Goal: Check status

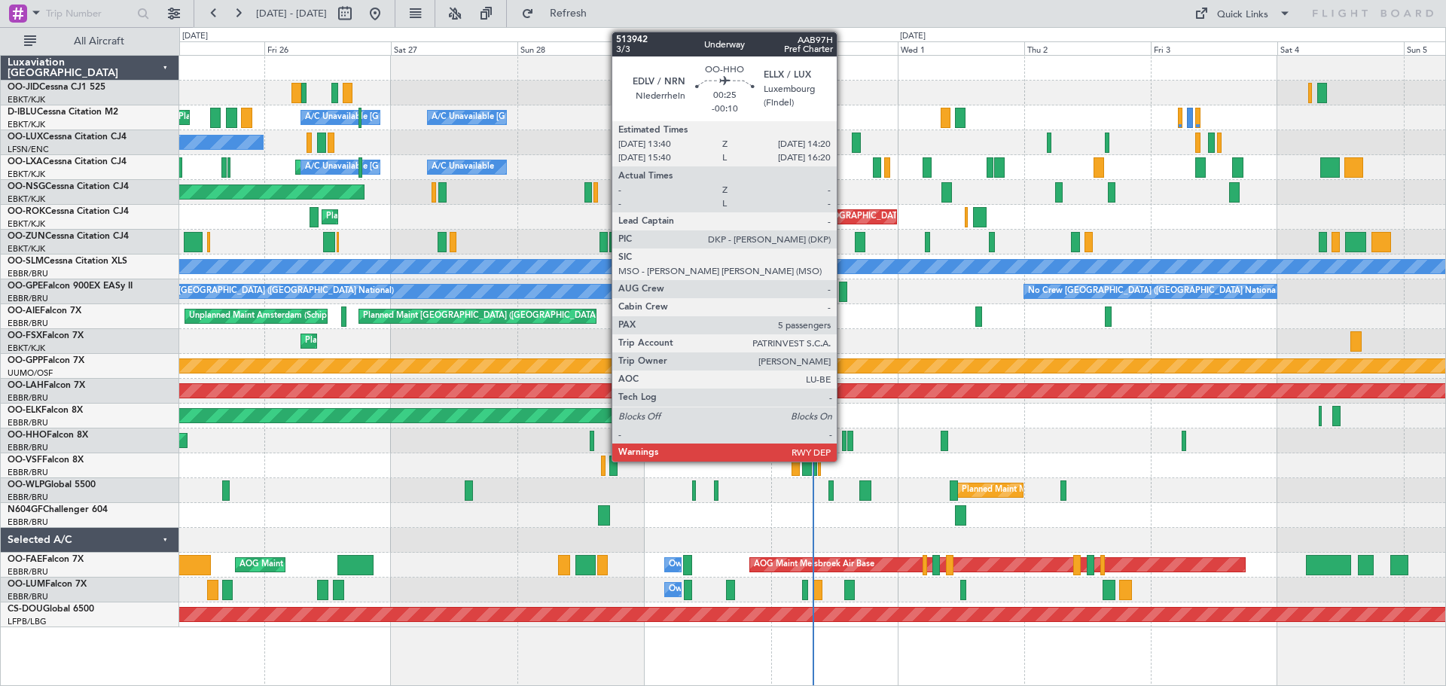
click at [843, 444] on div at bounding box center [844, 441] width 4 height 20
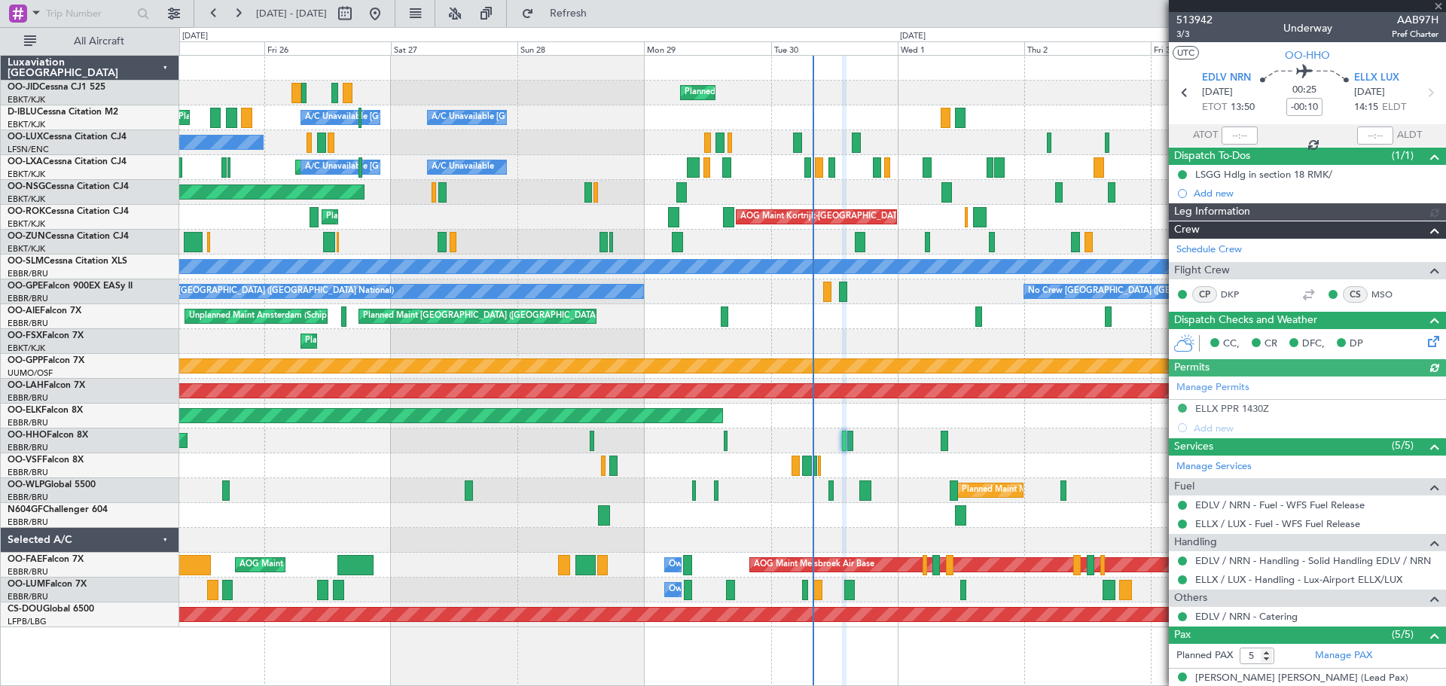
scroll to position [151, 0]
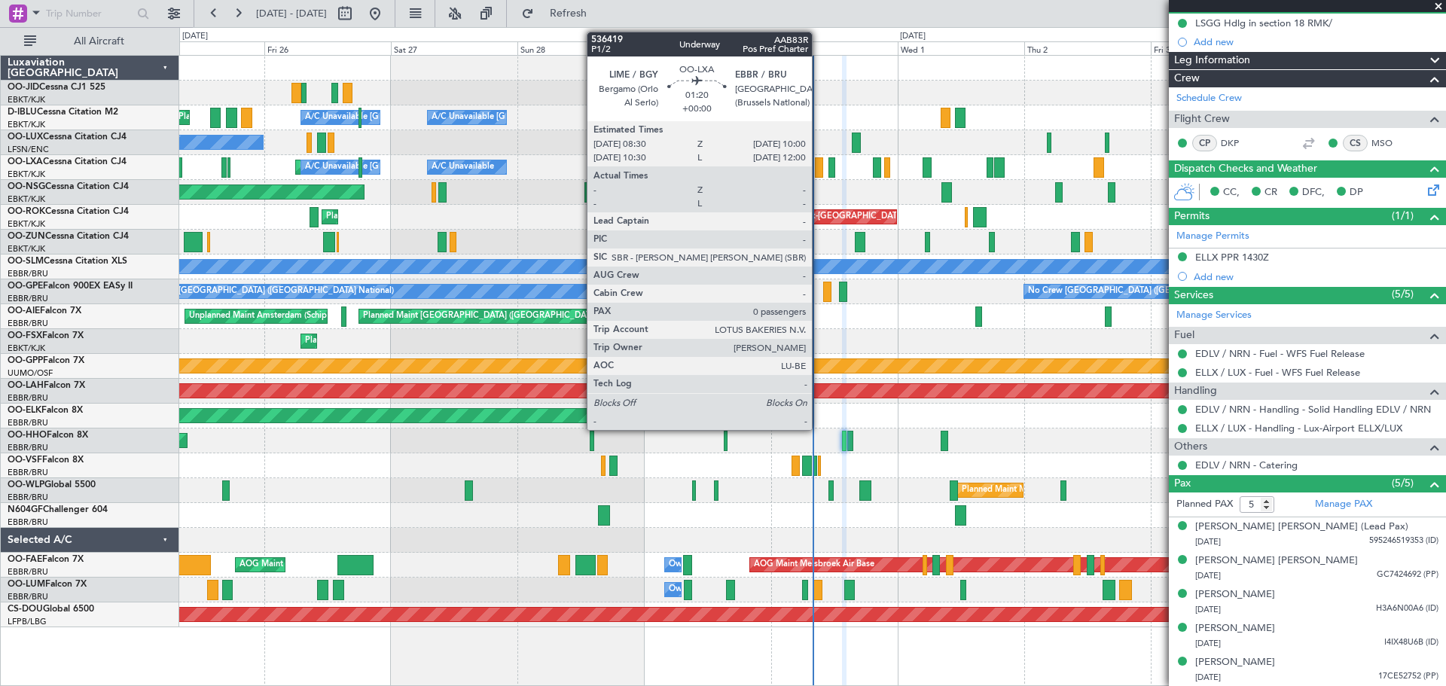
click at [819, 164] on div at bounding box center [819, 167] width 8 height 20
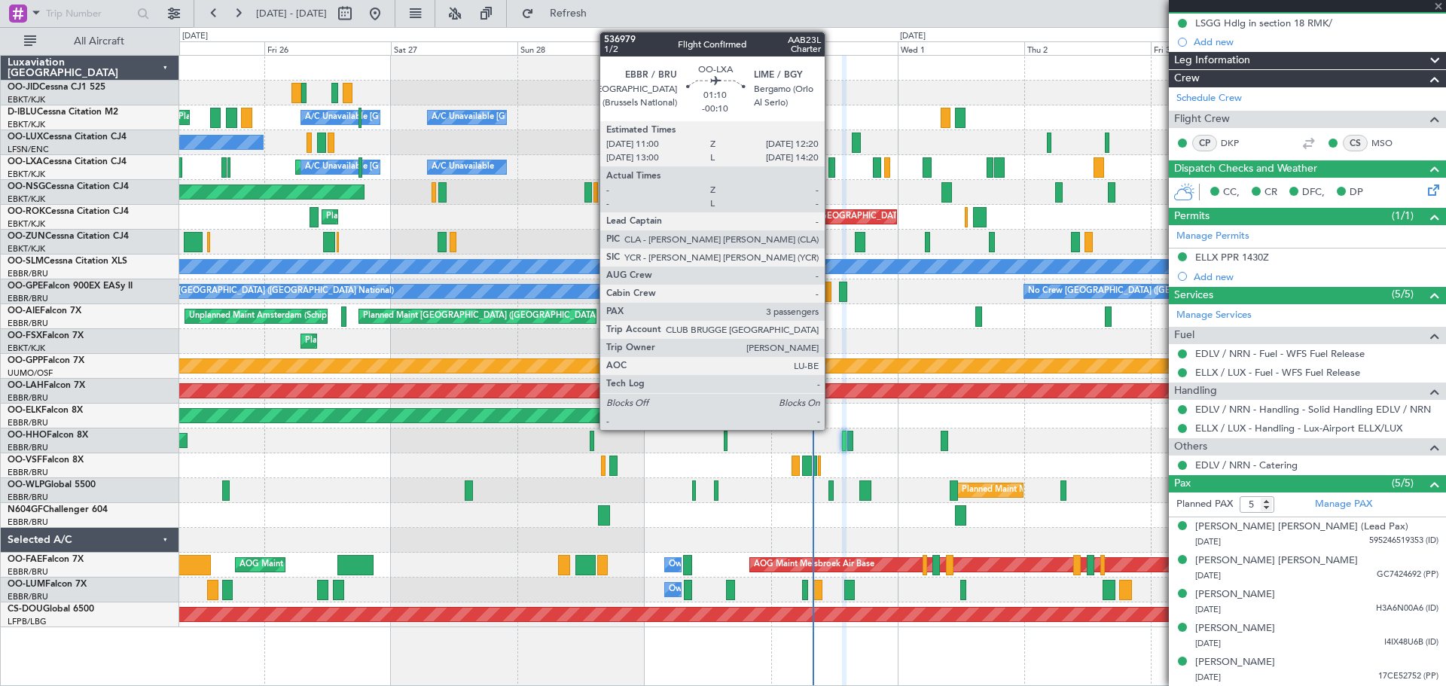
click at [831, 166] on div at bounding box center [832, 167] width 8 height 20
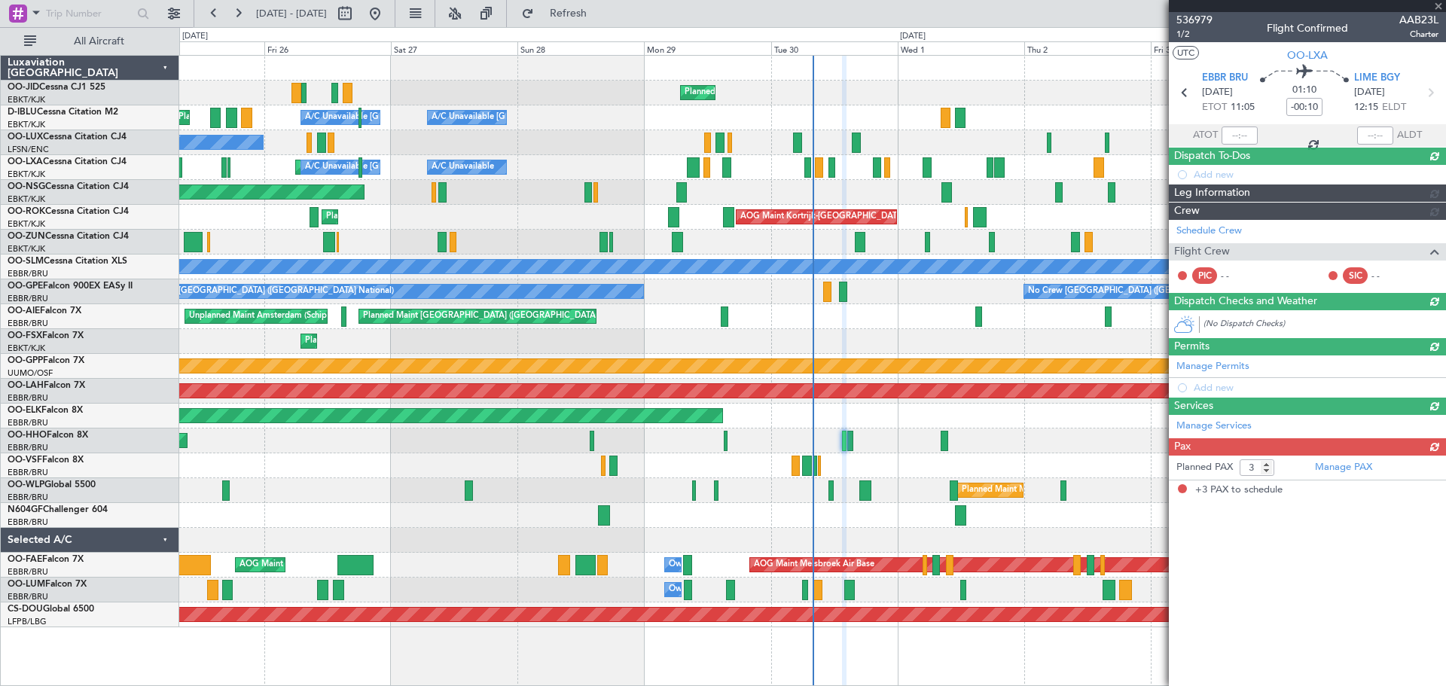
scroll to position [0, 0]
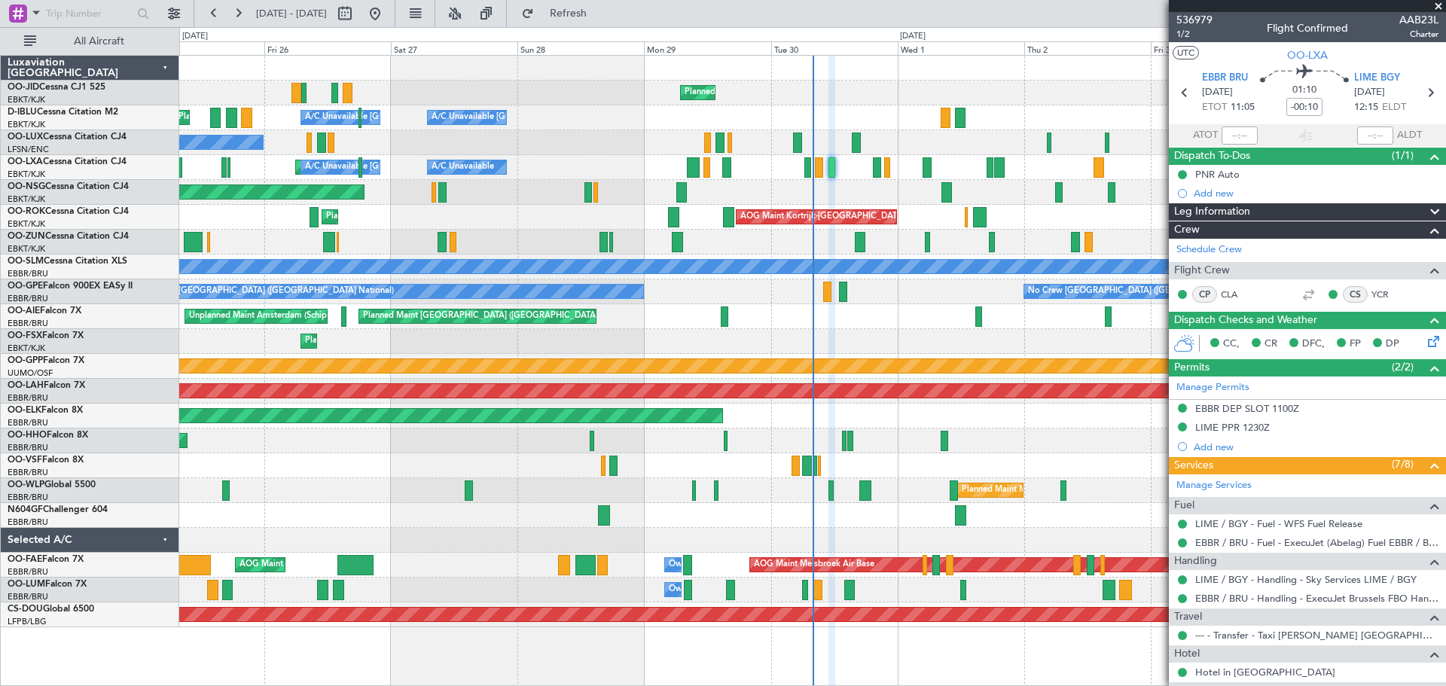
click at [1437, 6] on span at bounding box center [1438, 7] width 15 height 14
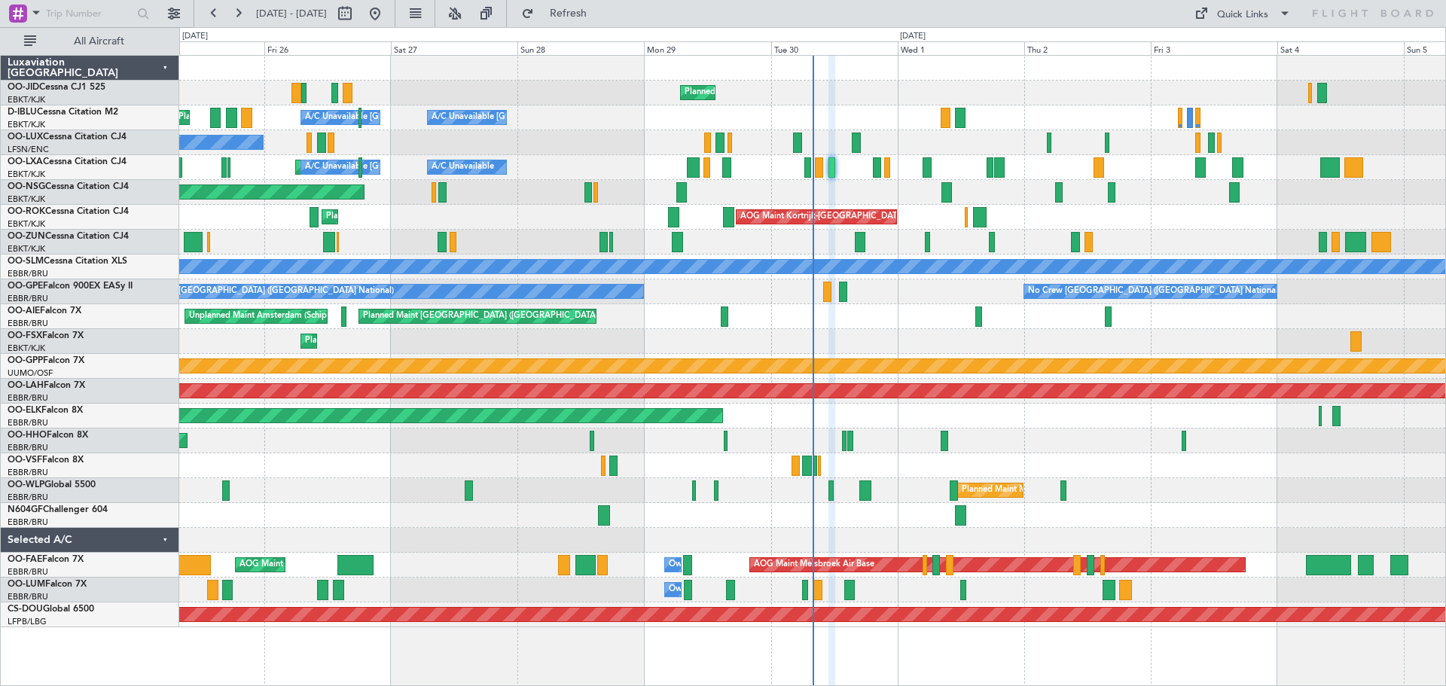
type input "0"
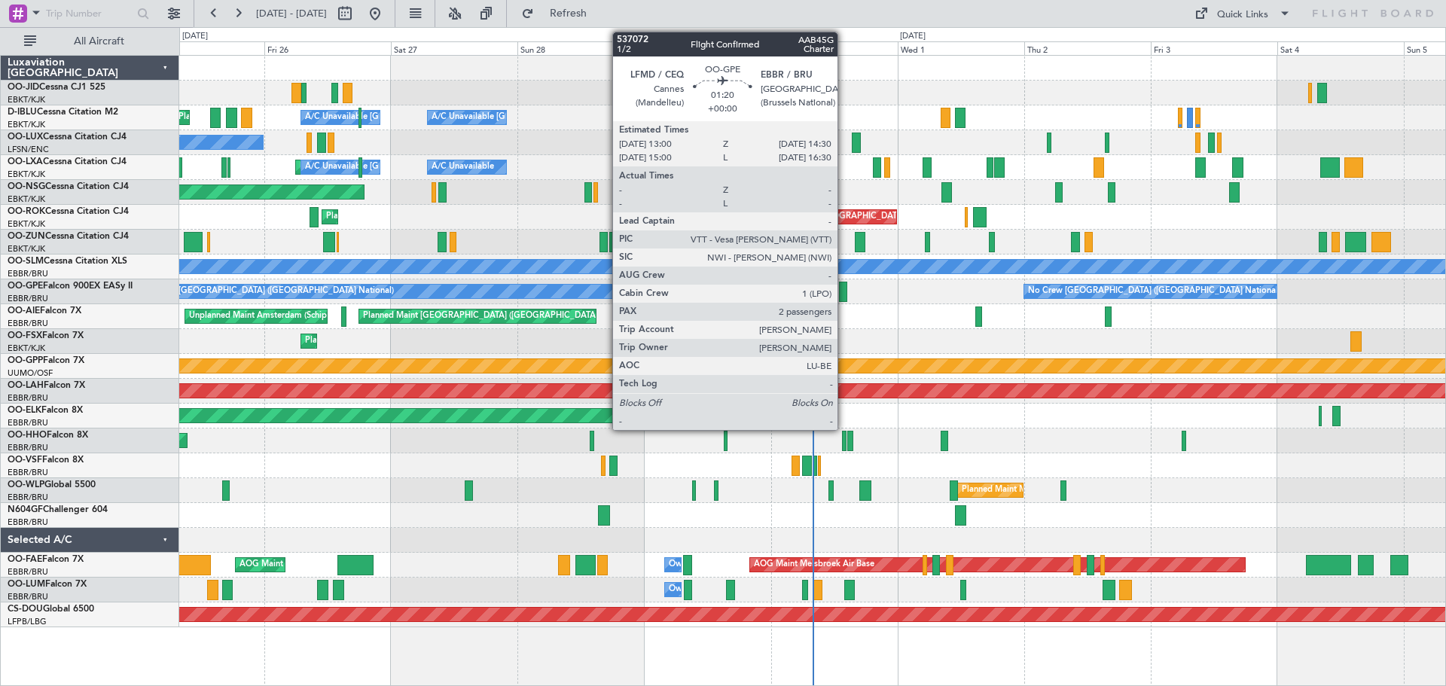
click at [844, 291] on div at bounding box center [843, 292] width 8 height 20
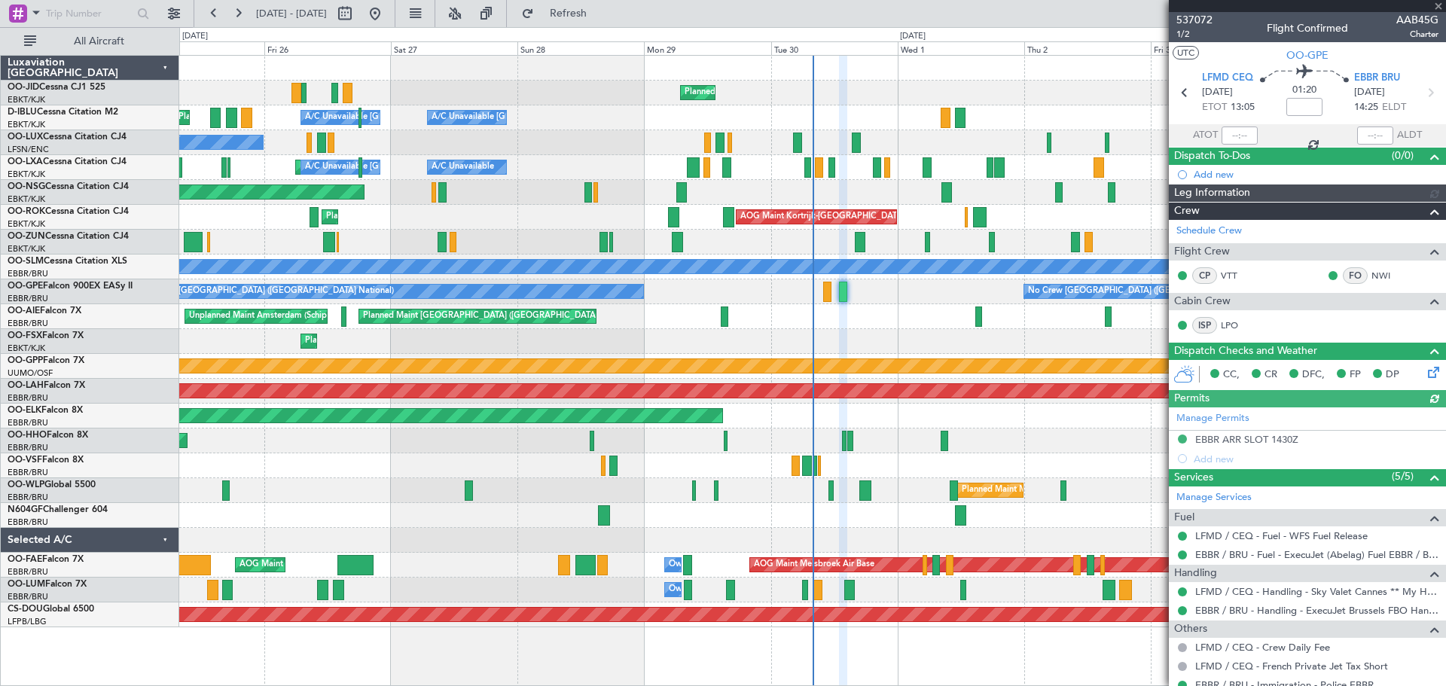
scroll to position [69, 0]
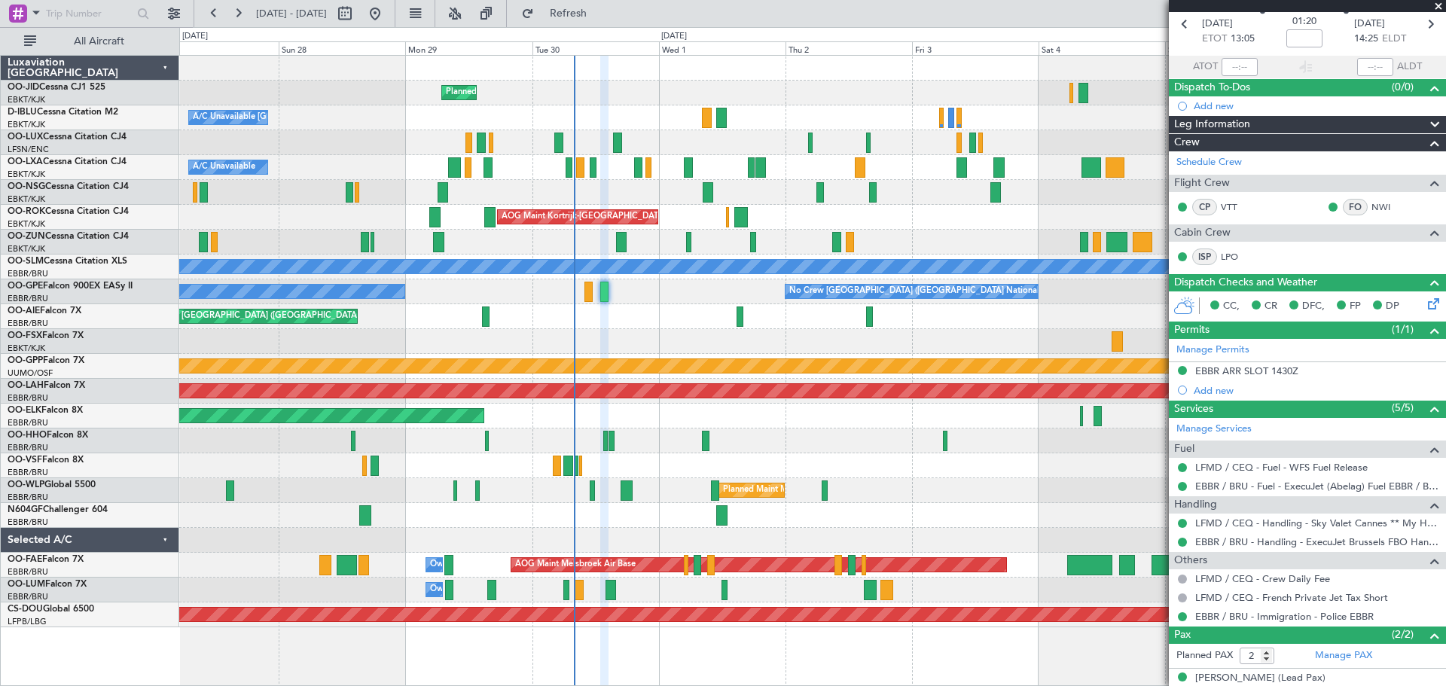
click at [784, 87] on div "Planned Maint Kortrijk-[GEOGRAPHIC_DATA] A/C Unavailable [GEOGRAPHIC_DATA]-[GEO…" at bounding box center [812, 342] width 1266 height 572
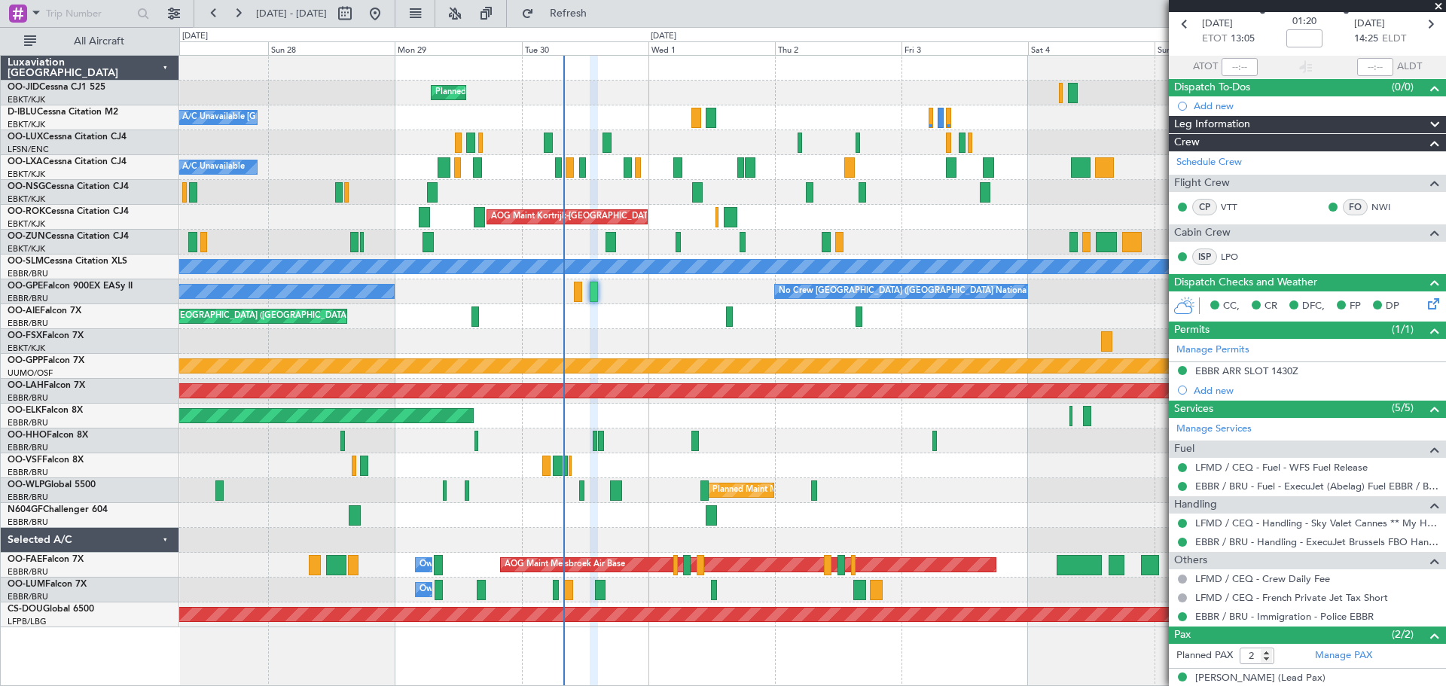
click at [1440, 8] on span at bounding box center [1438, 7] width 15 height 14
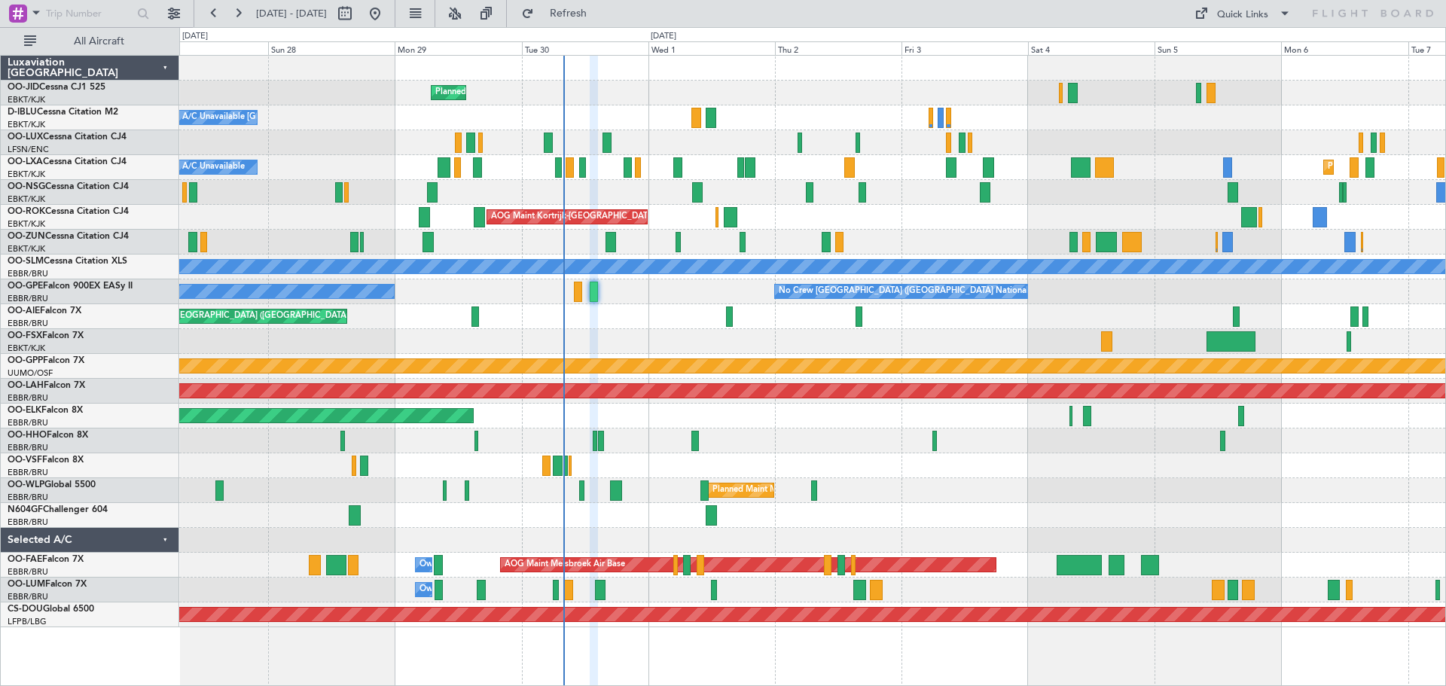
type input "0"
